Goal: Transaction & Acquisition: Purchase product/service

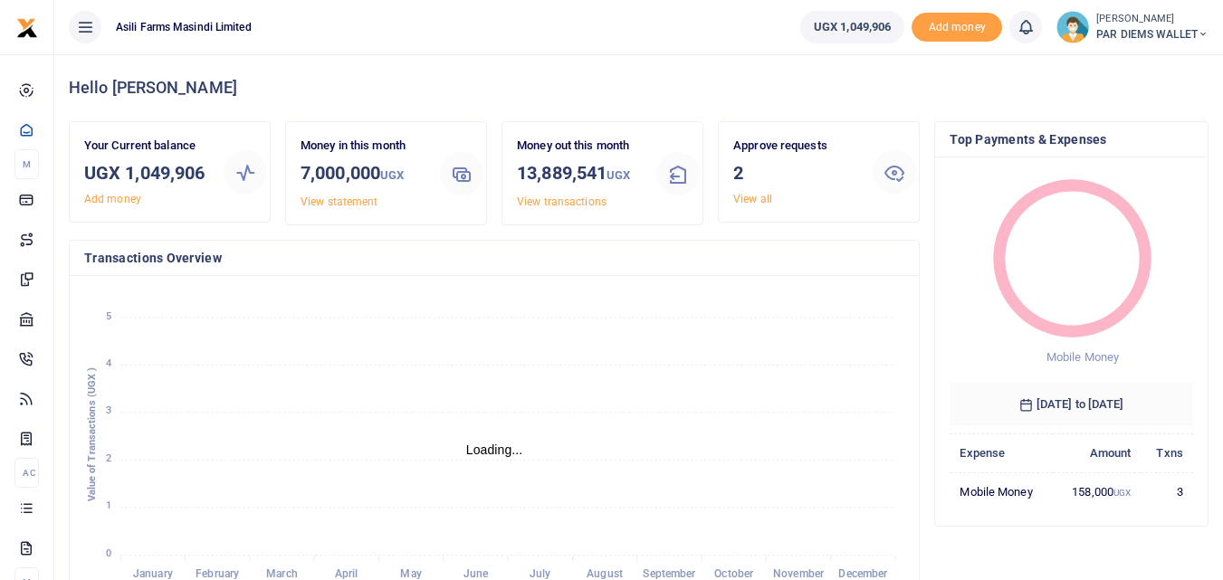
scroll to position [241, 230]
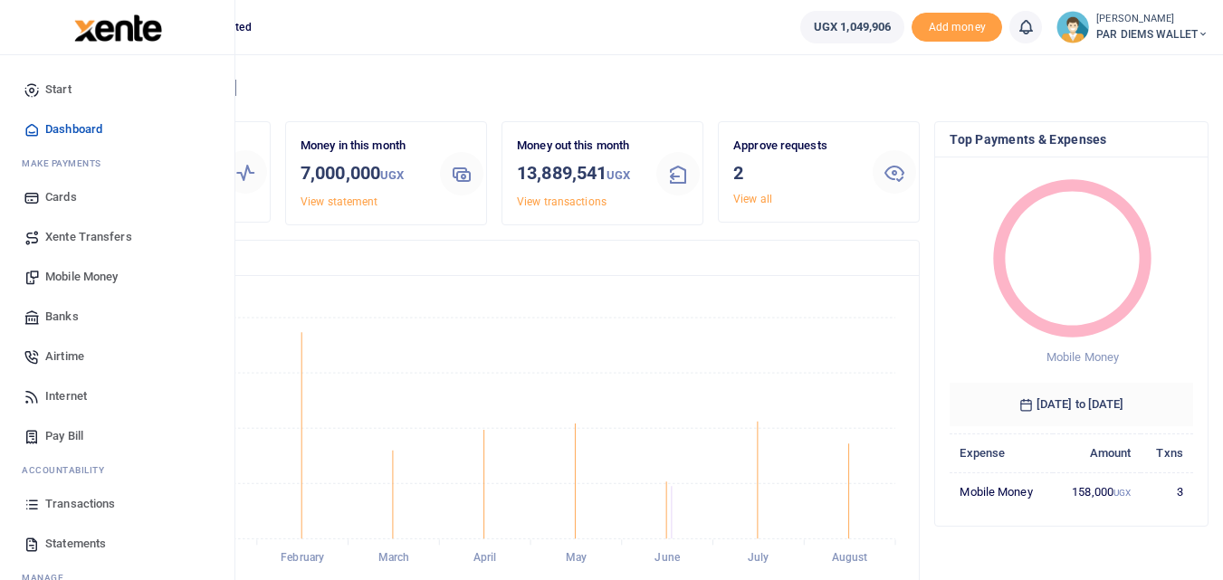
click at [83, 282] on span "Mobile Money" at bounding box center [81, 277] width 72 height 18
click at [71, 283] on span "Mobile Money" at bounding box center [81, 277] width 72 height 18
click at [77, 283] on span "Mobile Money" at bounding box center [81, 277] width 72 height 18
click at [79, 274] on span "Mobile Money" at bounding box center [81, 277] width 72 height 18
click at [67, 271] on span "Mobile Money" at bounding box center [81, 277] width 72 height 18
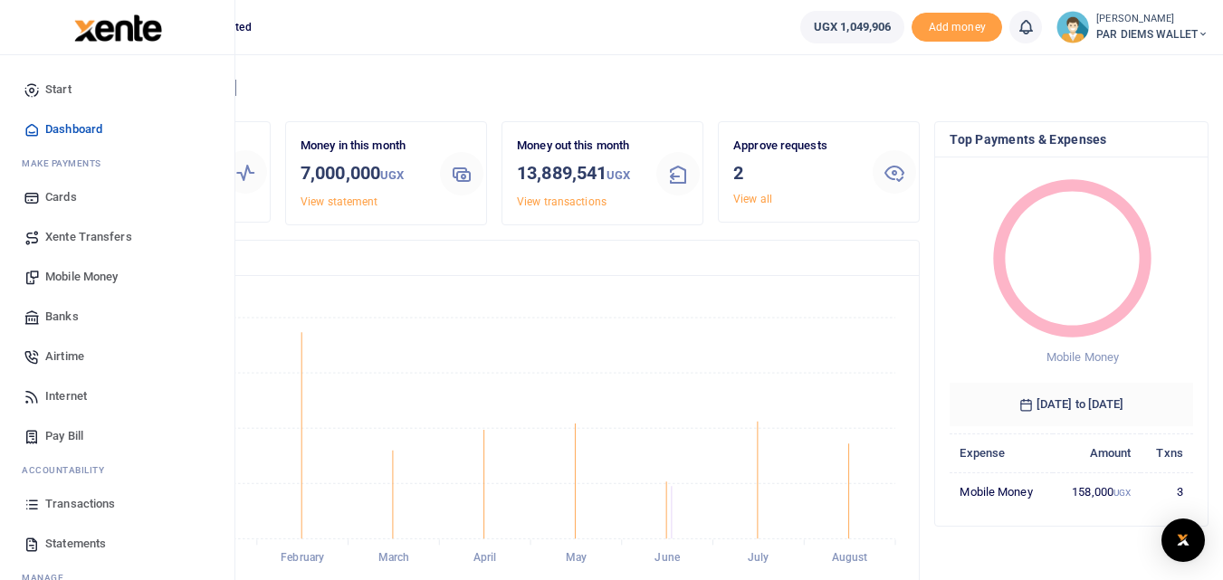
click at [75, 274] on span "Mobile Money" at bounding box center [81, 277] width 72 height 18
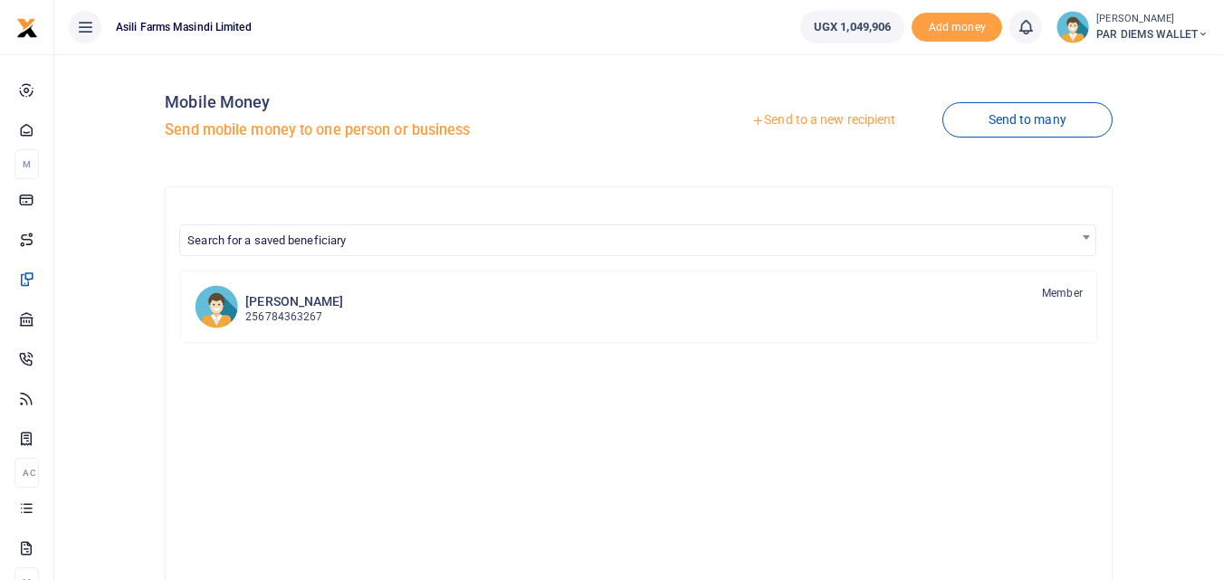
click at [817, 123] on link "Send to a new recipient" at bounding box center [823, 120] width 236 height 33
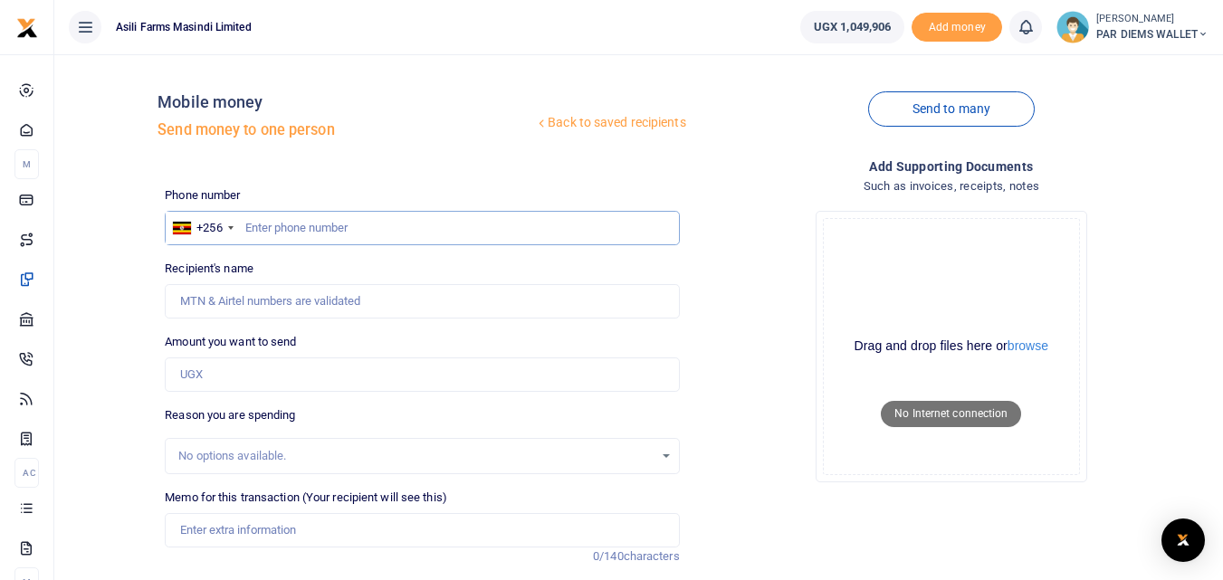
click at [285, 225] on input "text" at bounding box center [422, 228] width 514 height 34
click at [250, 378] on input "Amount you want to send" at bounding box center [422, 375] width 514 height 34
click at [231, 381] on input "Amount you want to send" at bounding box center [422, 375] width 514 height 34
click at [207, 296] on input "Recipient's name" at bounding box center [422, 301] width 514 height 34
click at [329, 229] on input "772734474" at bounding box center [422, 228] width 514 height 34
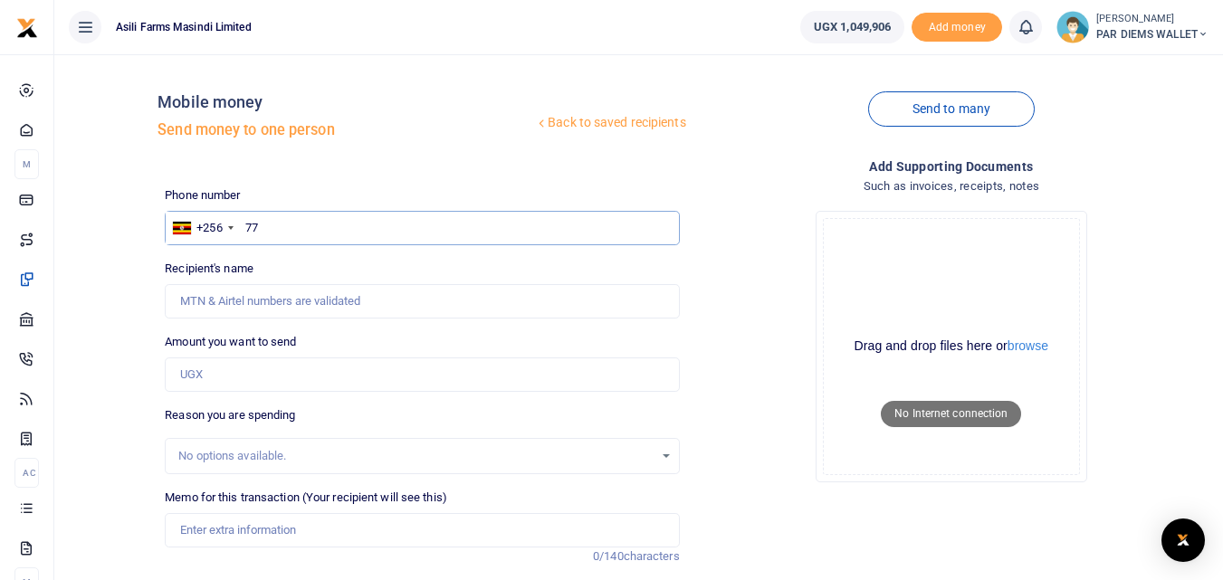
type input "7"
click at [316, 227] on input "text" at bounding box center [422, 228] width 514 height 34
type input "772734474"
click at [270, 363] on input "Amount you want to send" at bounding box center [422, 375] width 514 height 34
